Goal: Download file/media

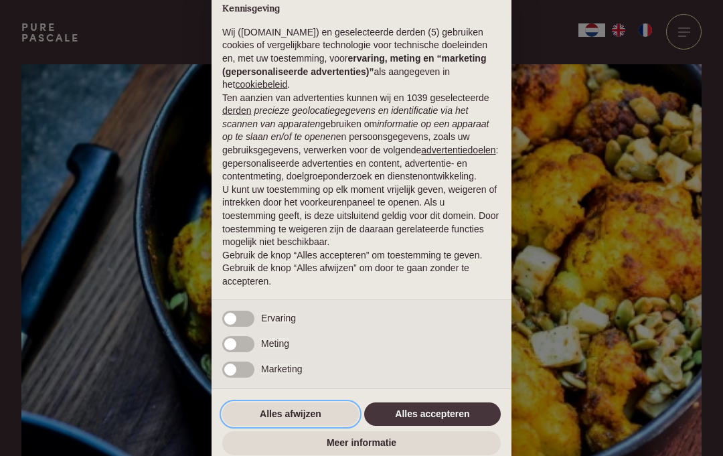
click at [305, 416] on button "Alles afwijzen" at bounding box center [290, 415] width 137 height 24
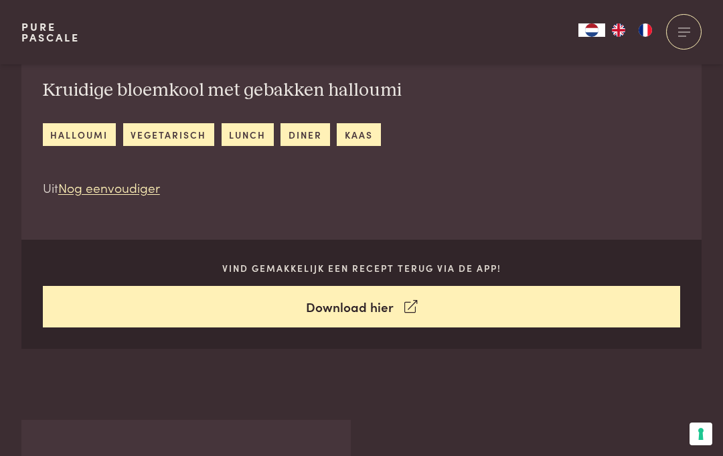
scroll to position [476, 0]
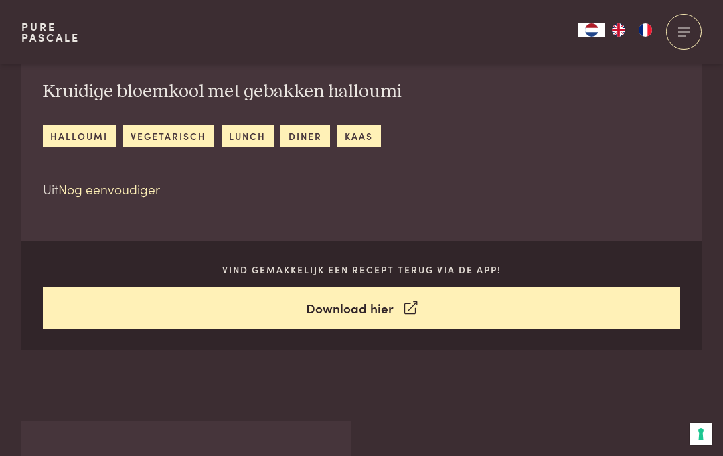
click at [383, 310] on link "Download hier" at bounding box center [362, 308] width 638 height 42
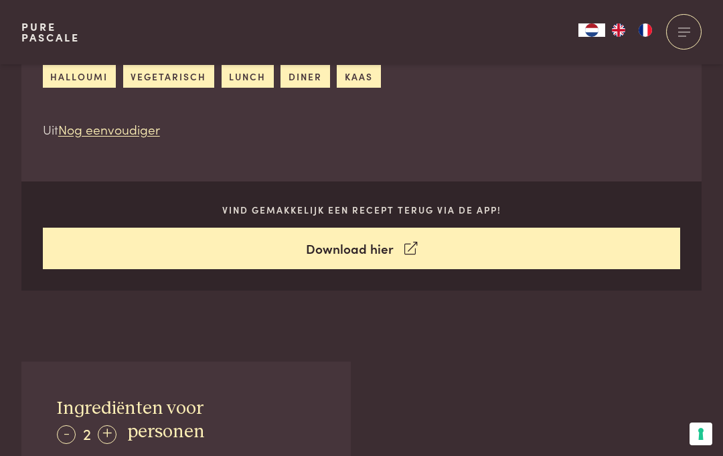
click at [120, 133] on link "Nog eenvoudiger" at bounding box center [109, 129] width 102 height 18
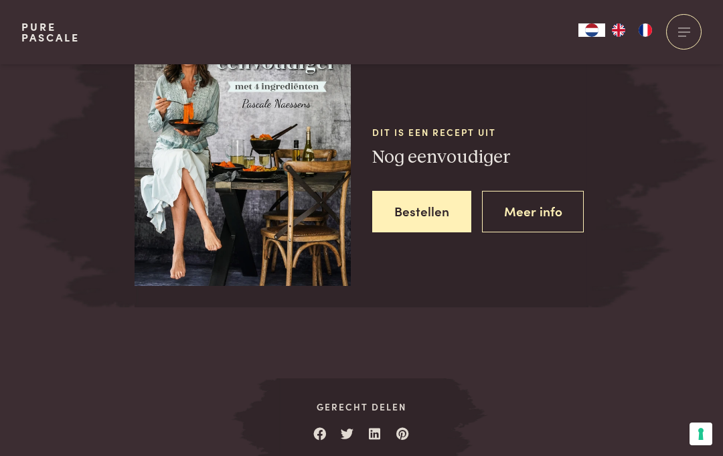
scroll to position [1687, 0]
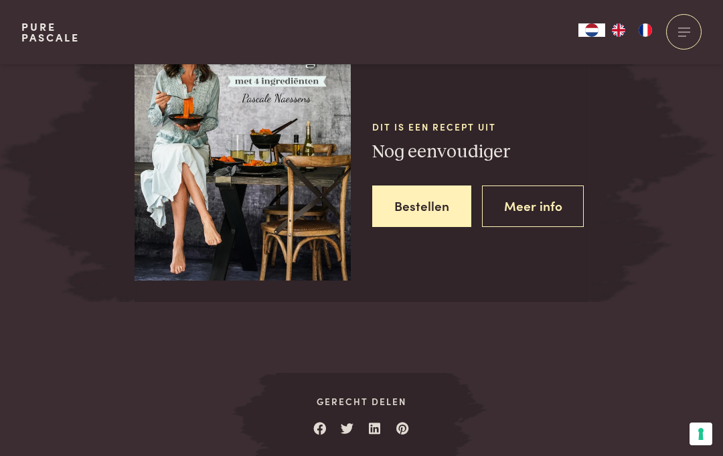
click at [539, 200] on link "Meer info" at bounding box center [533, 207] width 102 height 42
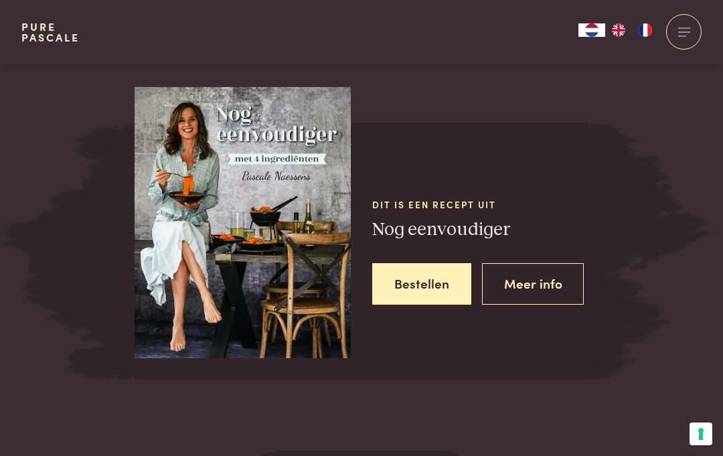
scroll to position [1609, 0]
